Goal: Task Accomplishment & Management: Use online tool/utility

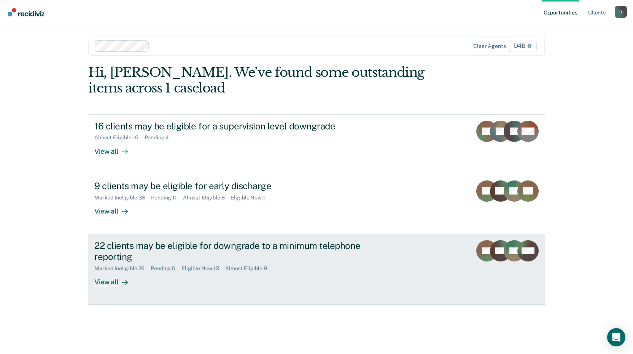
click at [104, 283] on div "View all" at bounding box center [115, 278] width 43 height 15
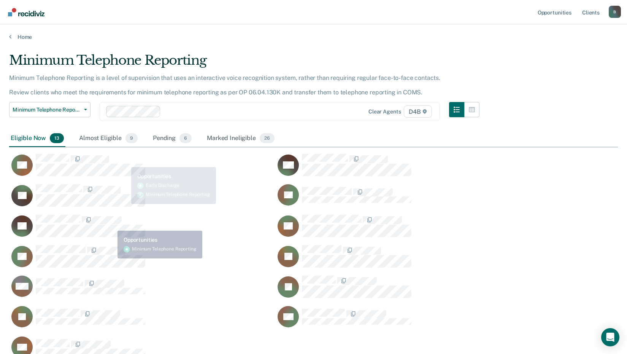
scroll to position [306, 603]
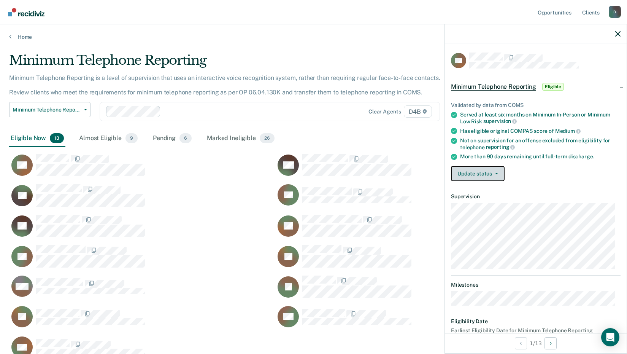
click at [479, 172] on button "Update status" at bounding box center [478, 173] width 54 height 15
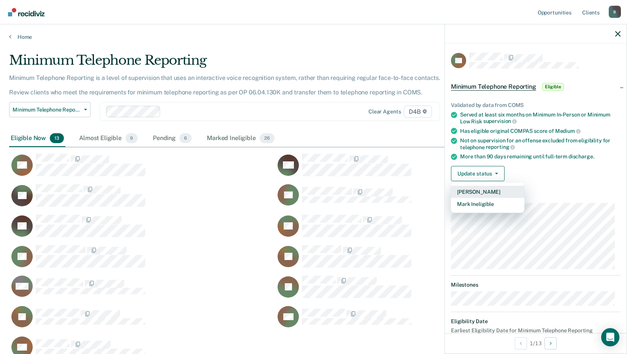
click at [487, 190] on button "[PERSON_NAME]" at bounding box center [487, 192] width 73 height 12
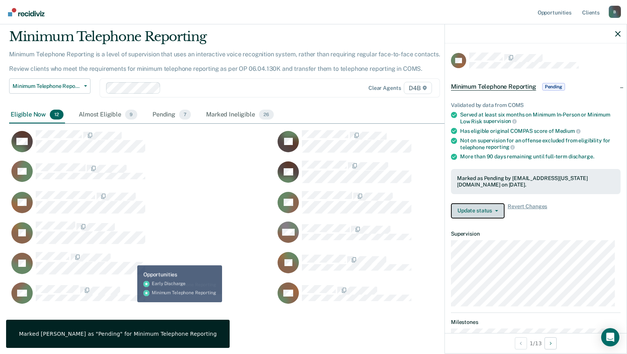
scroll to position [37, 0]
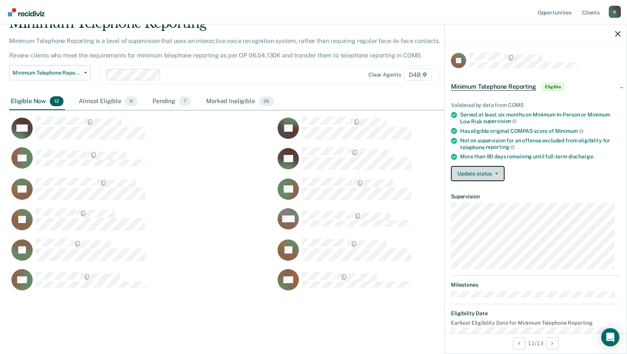
drag, startPoint x: 500, startPoint y: 171, endPoint x: 500, endPoint y: 176, distance: 4.6
click at [500, 172] on button "Update status" at bounding box center [478, 173] width 54 height 15
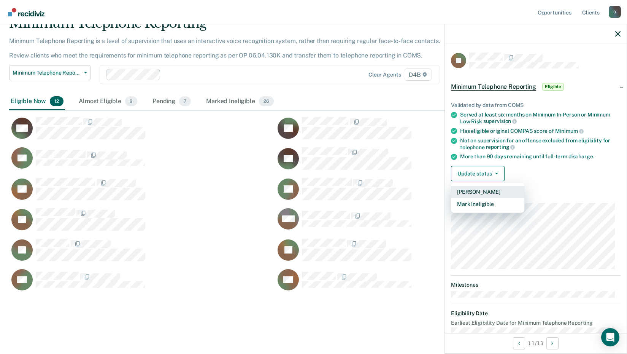
click at [499, 196] on button "[PERSON_NAME]" at bounding box center [487, 192] width 73 height 12
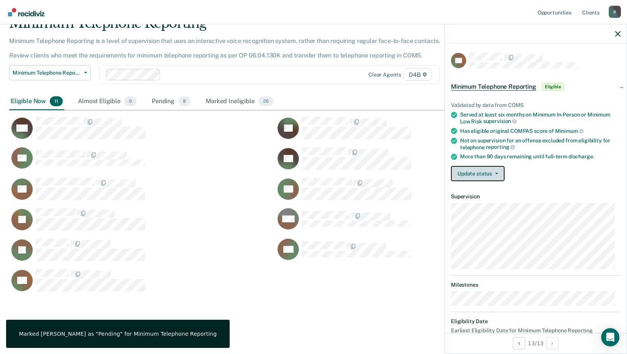
click at [482, 173] on button "Update status" at bounding box center [478, 173] width 54 height 15
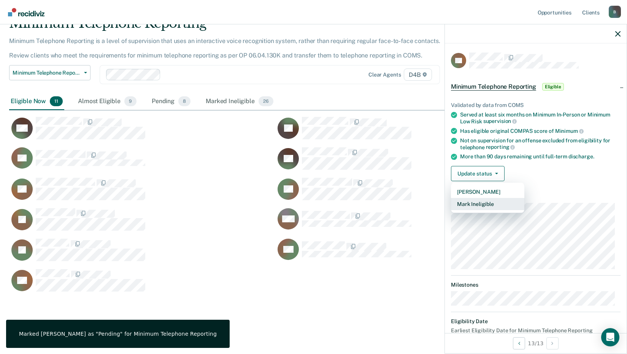
click at [487, 205] on button "Mark Ineligible" at bounding box center [487, 204] width 73 height 12
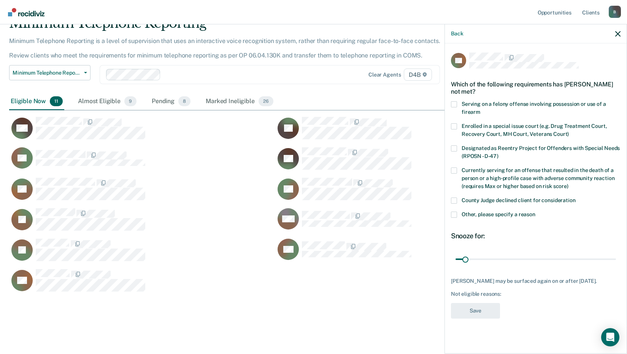
drag, startPoint x: 509, startPoint y: 258, endPoint x: 409, endPoint y: 260, distance: 100.5
type input "4"
click at [464, 255] on input "range" at bounding box center [536, 258] width 161 height 13
click at [310, 298] on div "AB" at bounding box center [275, 284] width 533 height 30
click at [228, 309] on div "Minimum Telephone Reporting Minimum Telephone Reporting is a level of supervisi…" at bounding box center [313, 168] width 609 height 305
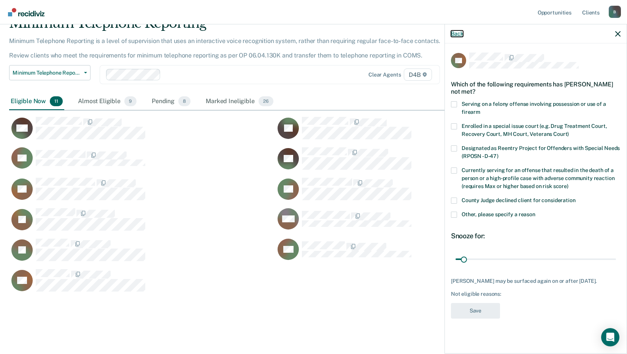
click at [459, 33] on button "Back" at bounding box center [457, 33] width 12 height 6
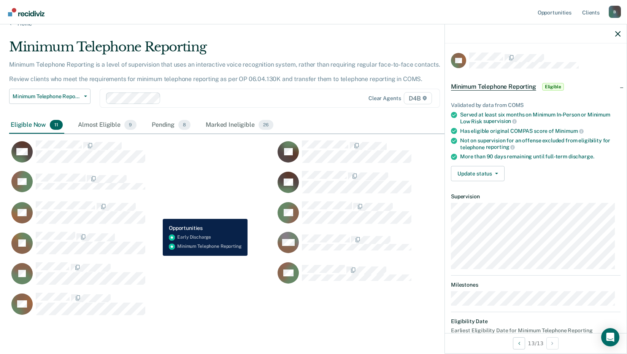
scroll to position [0, 0]
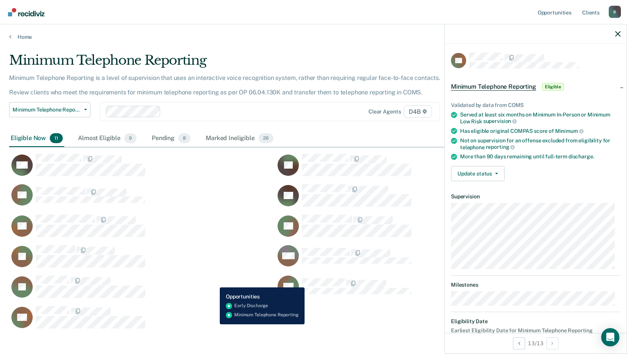
click at [213, 324] on div "AB" at bounding box center [137, 316] width 257 height 23
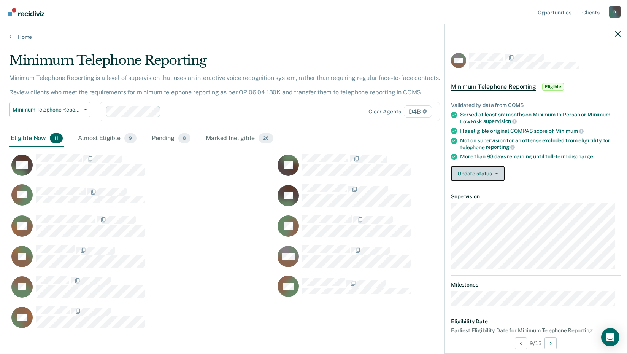
click at [495, 171] on button "Update status" at bounding box center [478, 173] width 54 height 15
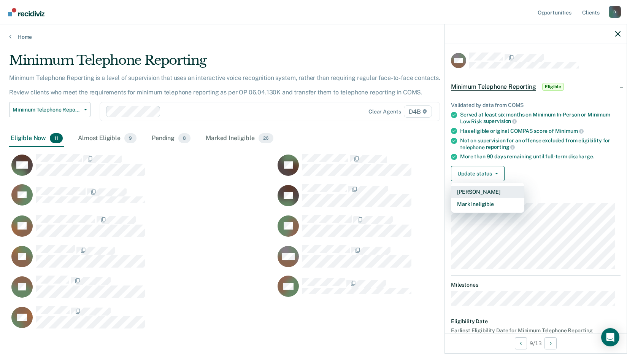
click at [494, 189] on button "[PERSON_NAME]" at bounding box center [487, 192] width 73 height 12
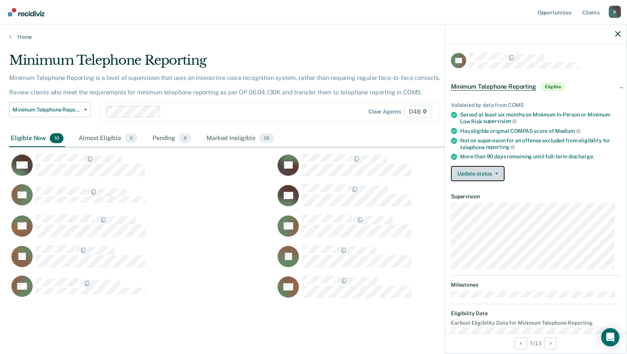
click at [474, 174] on button "Update status" at bounding box center [478, 173] width 54 height 15
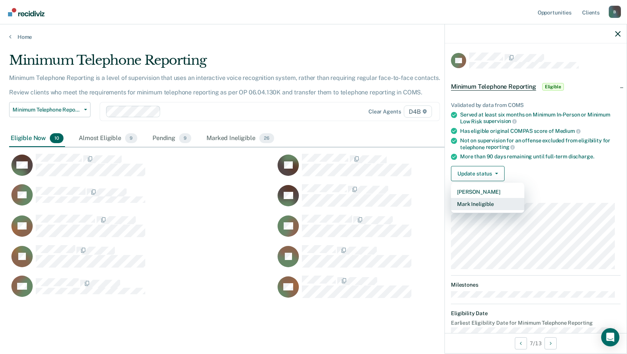
click at [496, 201] on button "Mark Ineligible" at bounding box center [487, 204] width 73 height 12
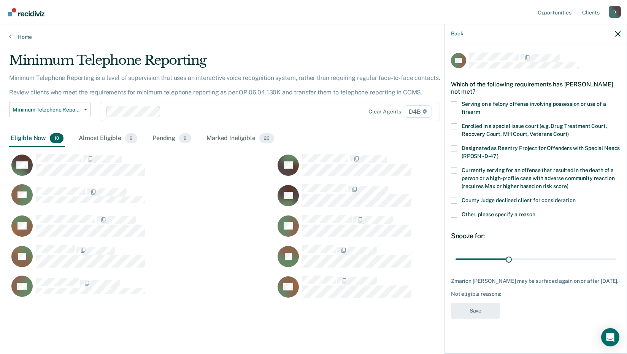
click at [458, 213] on label "Other, please specify a reason" at bounding box center [536, 216] width 170 height 8
click at [536, 212] on input "Other, please specify a reason" at bounding box center [536, 212] width 0 height 0
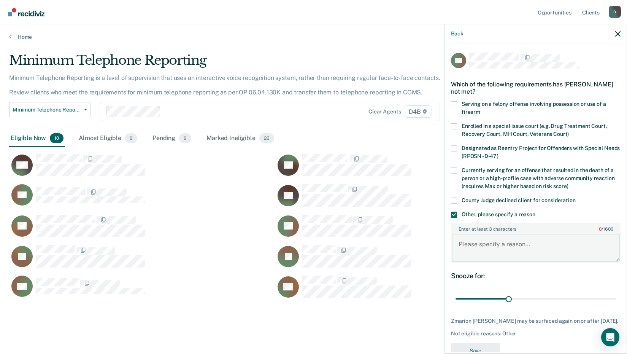
click at [472, 245] on textarea "Enter at least 3 characters 0 / 1600" at bounding box center [536, 248] width 168 height 28
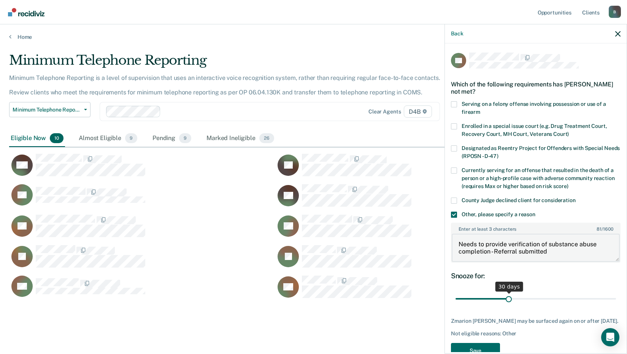
type textarea "Needs to provide verification of substance abuse completion - Referral submitted"
drag, startPoint x: 509, startPoint y: 299, endPoint x: 523, endPoint y: 298, distance: 14.9
type input "40"
click at [523, 298] on input "range" at bounding box center [536, 298] width 161 height 13
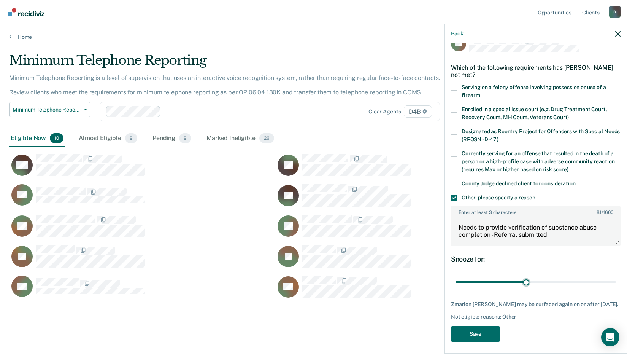
scroll to position [26, 0]
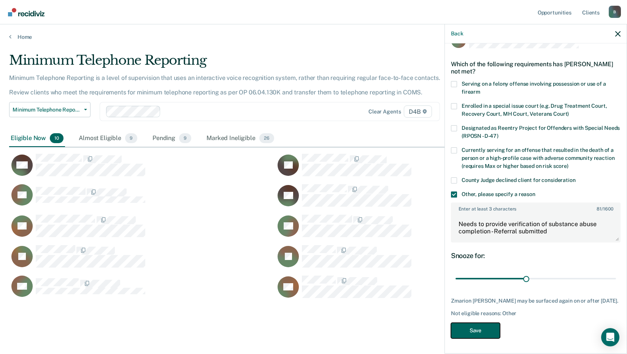
click at [495, 328] on button "Save" at bounding box center [475, 331] width 49 height 16
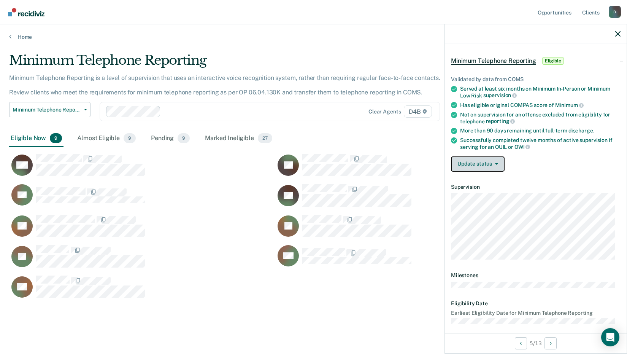
click at [473, 165] on button "Update status" at bounding box center [478, 163] width 54 height 15
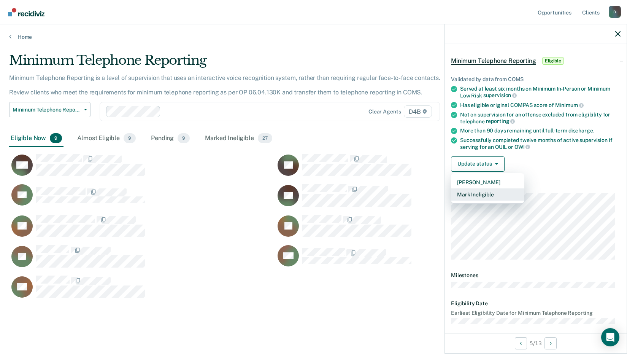
drag, startPoint x: 471, startPoint y: 194, endPoint x: 483, endPoint y: 191, distance: 12.6
click at [483, 191] on button "Mark Ineligible" at bounding box center [487, 194] width 73 height 12
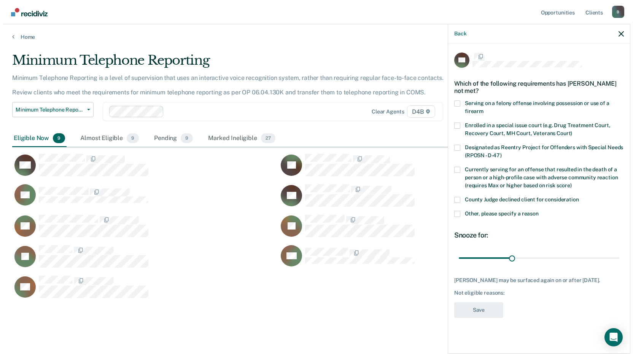
scroll to position [0, 0]
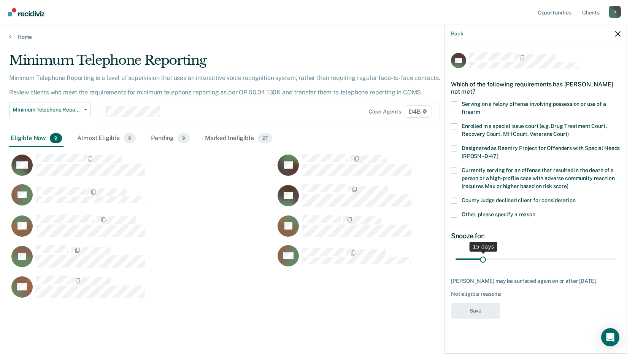
drag, startPoint x: 506, startPoint y: 259, endPoint x: 483, endPoint y: 258, distance: 23.6
type input "15"
click at [483, 258] on input "range" at bounding box center [536, 258] width 161 height 13
click at [453, 216] on span at bounding box center [454, 215] width 6 height 6
click at [536, 212] on input "Other, please specify a reason" at bounding box center [536, 212] width 0 height 0
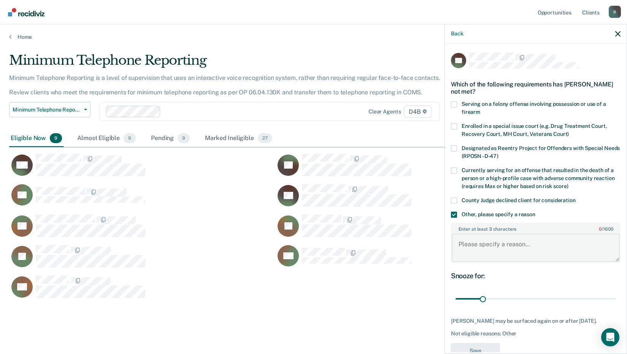
click at [463, 246] on textarea "Enter at least 3 characters 0 / 1600" at bounding box center [536, 248] width 168 height 28
type textarea "waiting to hear back from court for TRS approval"
click at [468, 343] on button "Save" at bounding box center [475, 351] width 49 height 16
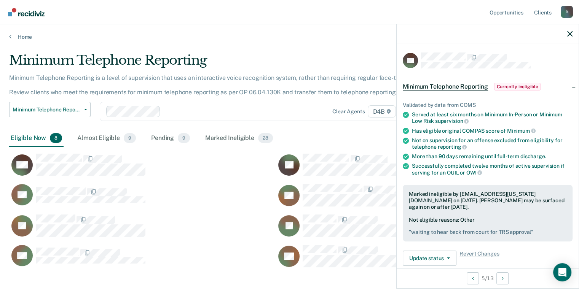
scroll to position [6, 6]
